Goal: Information Seeking & Learning: Find specific fact

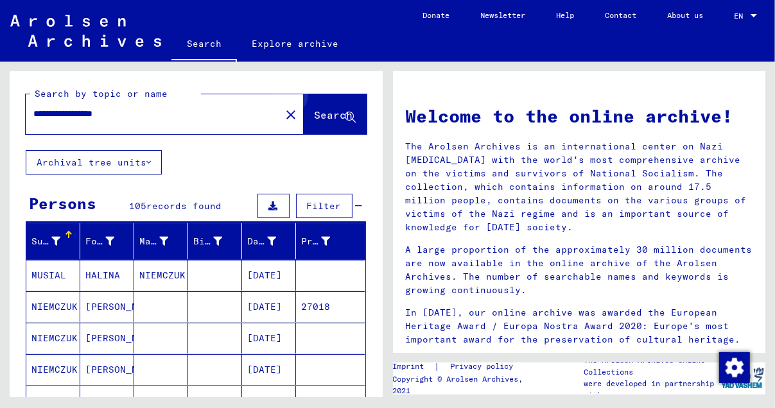
click at [333, 110] on span "Search" at bounding box center [334, 115] width 39 height 13
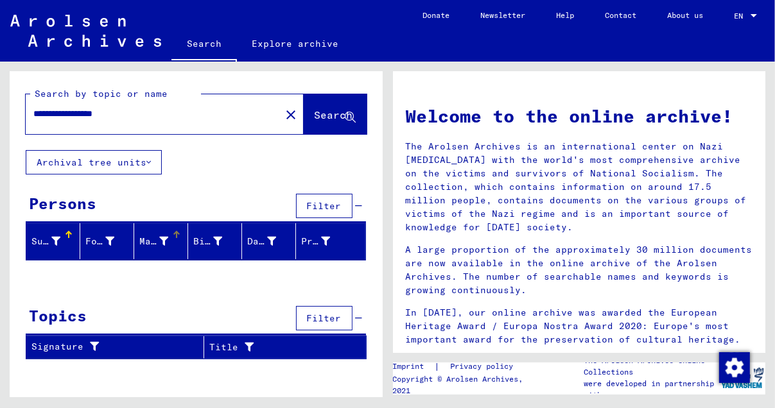
click at [168, 236] on font "Maiden name" at bounding box center [171, 242] width 64 height 12
drag, startPoint x: 139, startPoint y: 116, endPoint x: 28, endPoint y: 115, distance: 111.7
click at [28, 115] on div "**********" at bounding box center [146, 114] width 240 height 29
type input "**********"
click at [331, 112] on span "Search" at bounding box center [334, 115] width 39 height 13
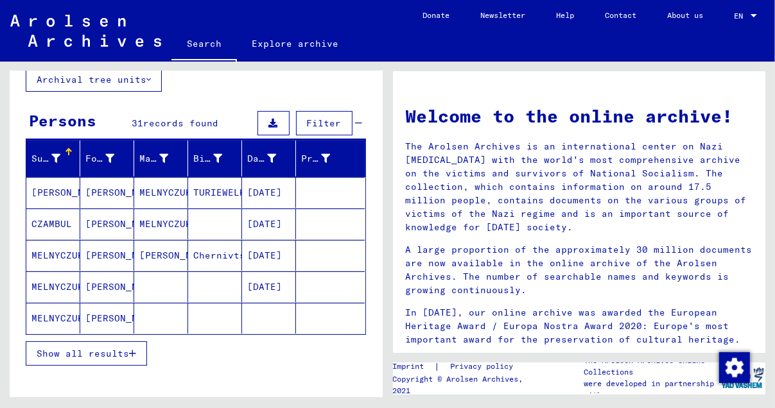
scroll to position [64, 0]
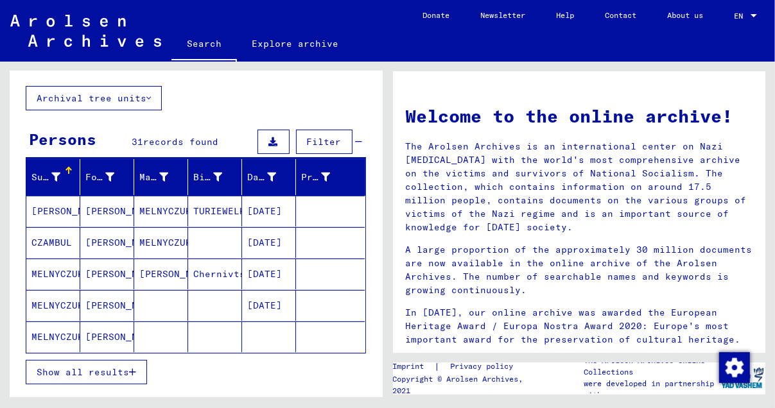
click at [158, 205] on mat-cell "MELNYCZUK" at bounding box center [161, 211] width 54 height 31
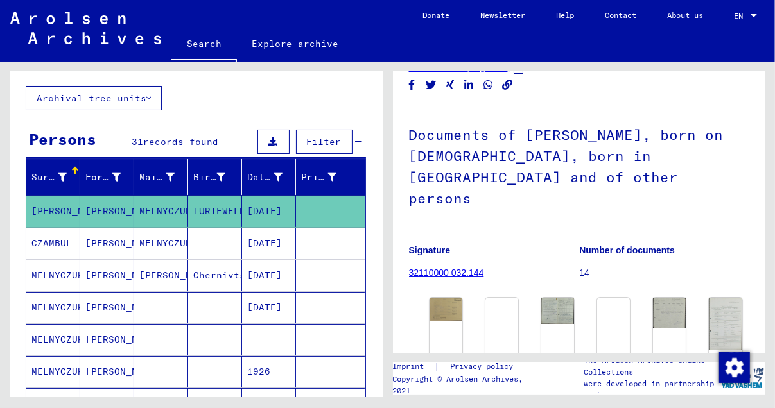
scroll to position [128, 0]
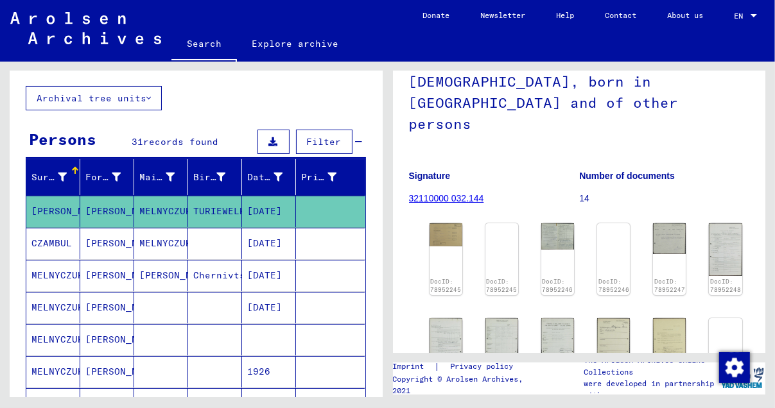
click at [164, 302] on mat-cell at bounding box center [161, 307] width 54 height 31
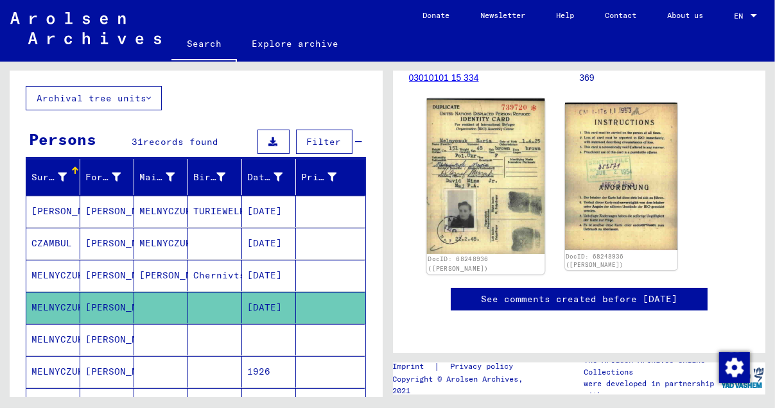
scroll to position [321, 0]
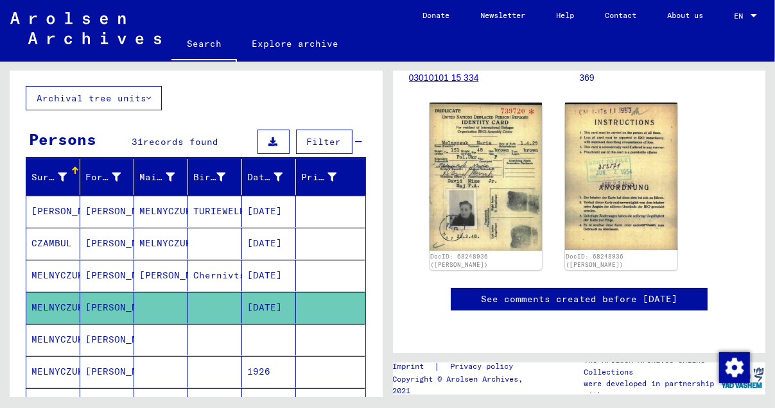
click at [128, 325] on mat-cell "[PERSON_NAME]" at bounding box center [107, 339] width 54 height 31
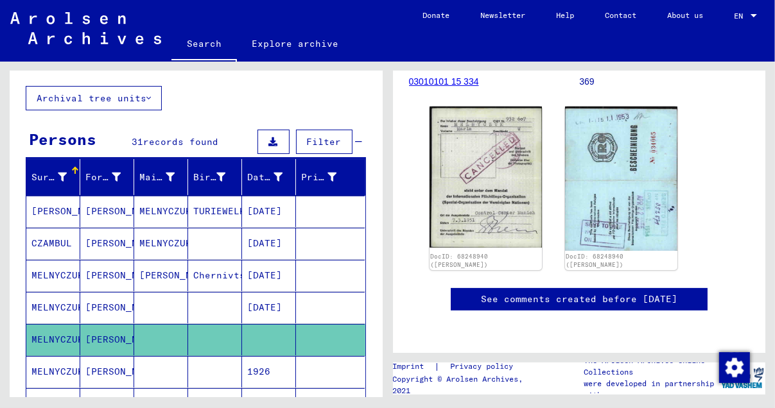
scroll to position [193, 0]
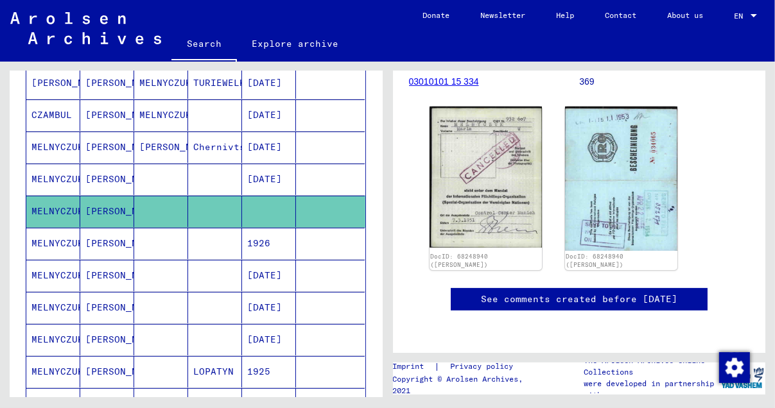
click at [161, 247] on mat-cell at bounding box center [161, 243] width 54 height 31
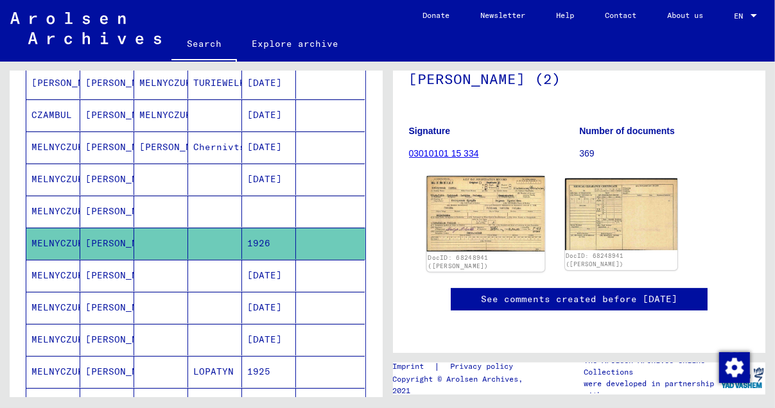
scroll to position [256, 0]
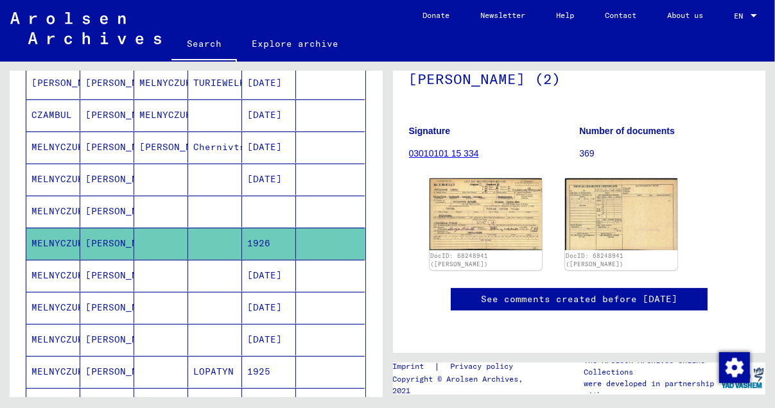
click at [181, 272] on mat-cell at bounding box center [161, 275] width 54 height 31
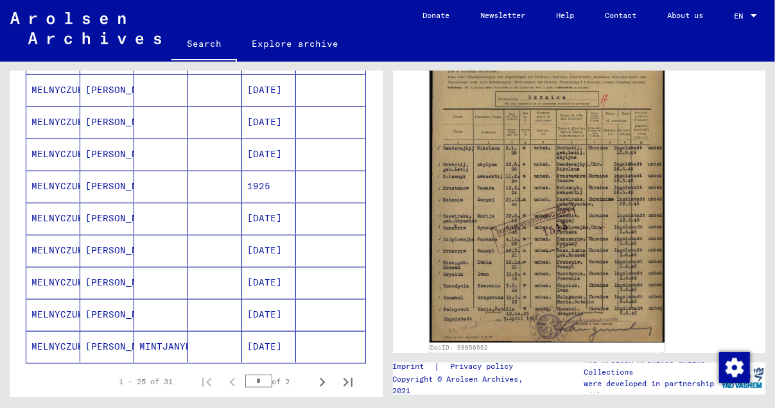
scroll to position [770, 0]
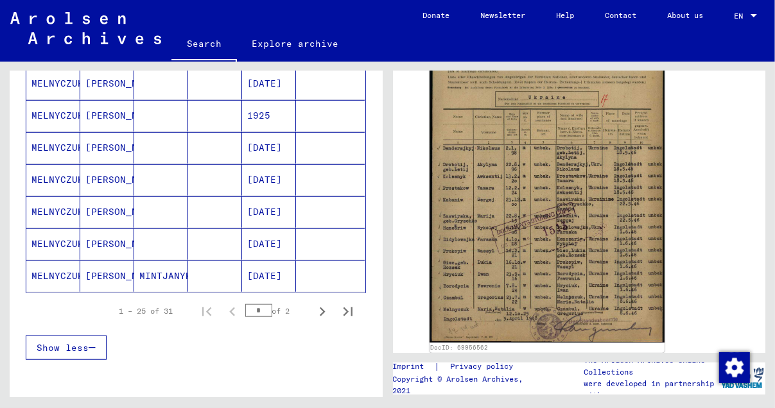
click at [157, 229] on mat-cell at bounding box center [161, 244] width 54 height 31
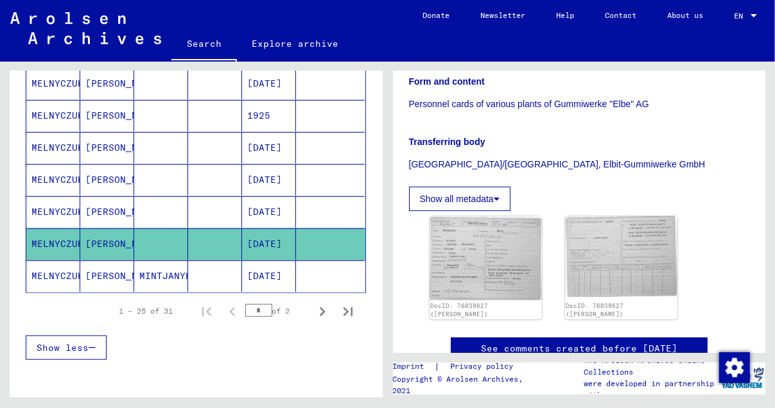
scroll to position [385, 0]
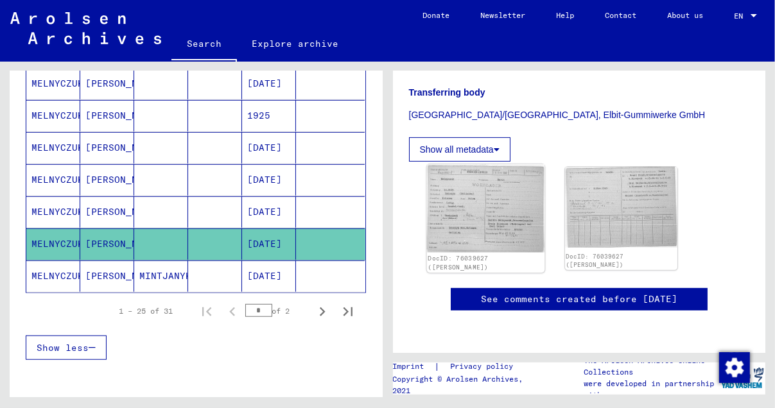
click at [468, 164] on img at bounding box center [485, 208] width 118 height 89
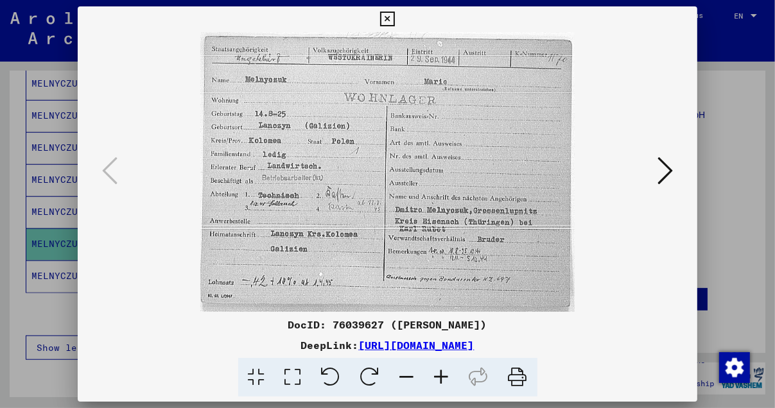
click at [388, 17] on icon at bounding box center [387, 19] width 15 height 15
